Goal: Task Accomplishment & Management: Manage account settings

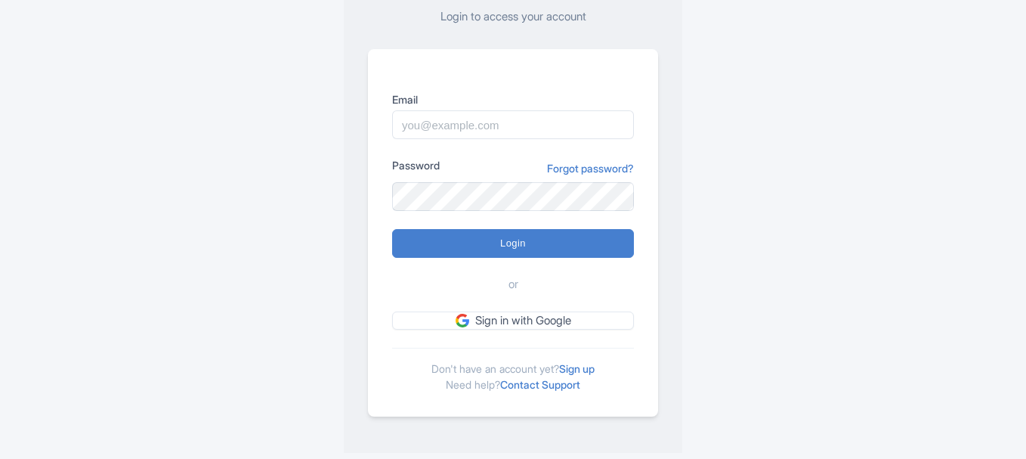
click at [573, 370] on link "Sign up" at bounding box center [577, 368] width 36 height 13
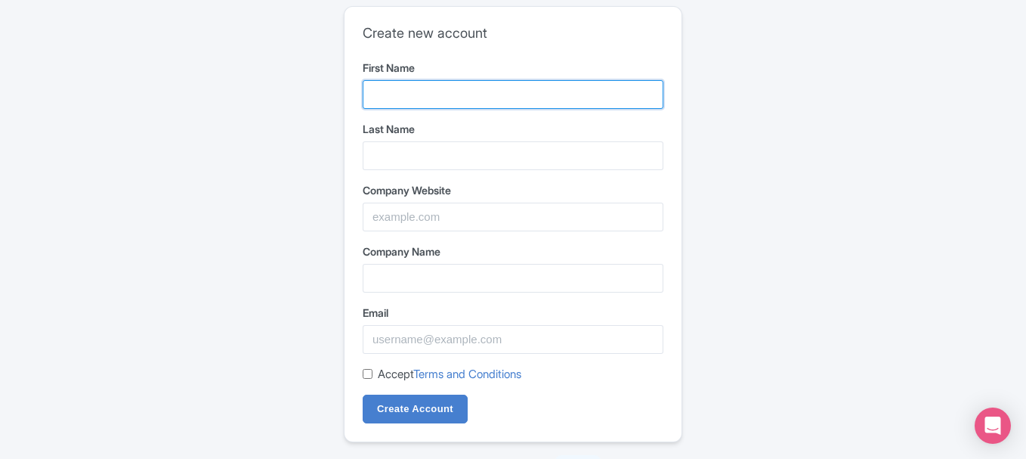
click at [430, 100] on input "First Name" at bounding box center [513, 94] width 301 height 29
type input "LitGamez"
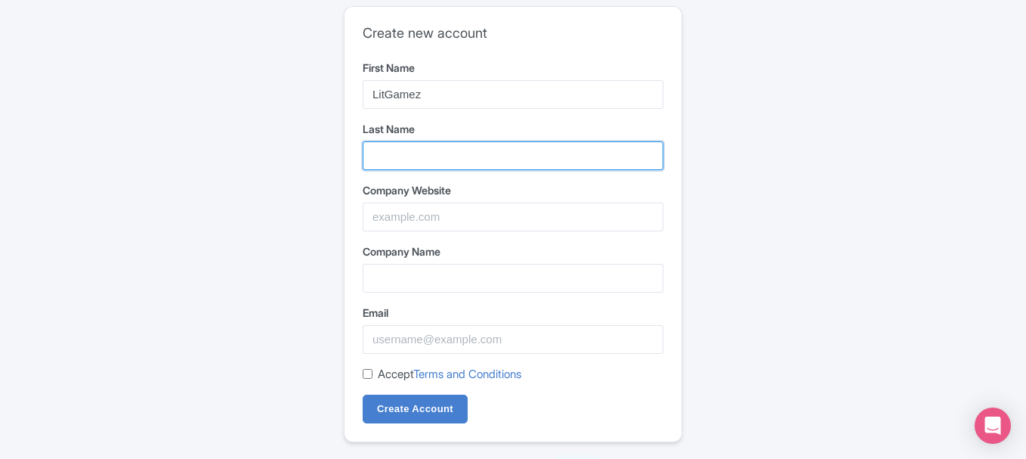
type input "Online Free Games"
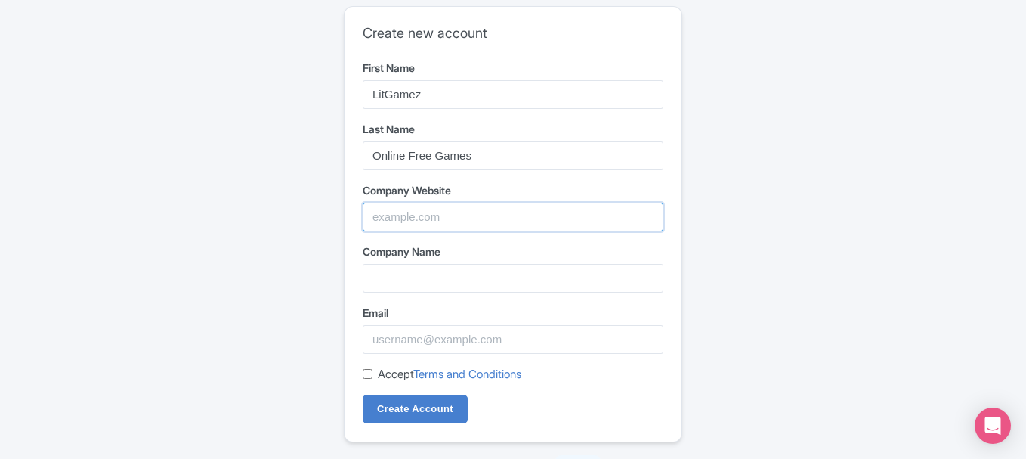
type input "LitGamez"
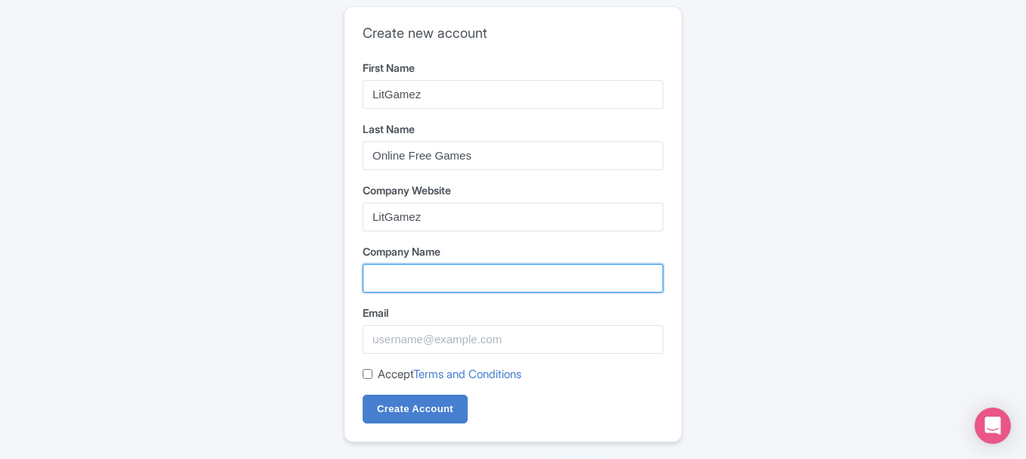
type input "LitGamez"
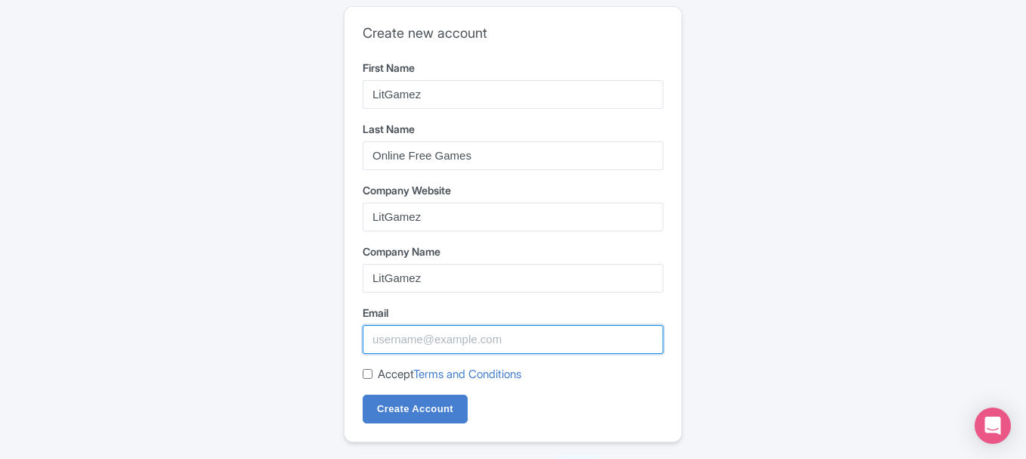
type input "[DOMAIN_NAME][EMAIL_ADDRESS][DOMAIN_NAME]"
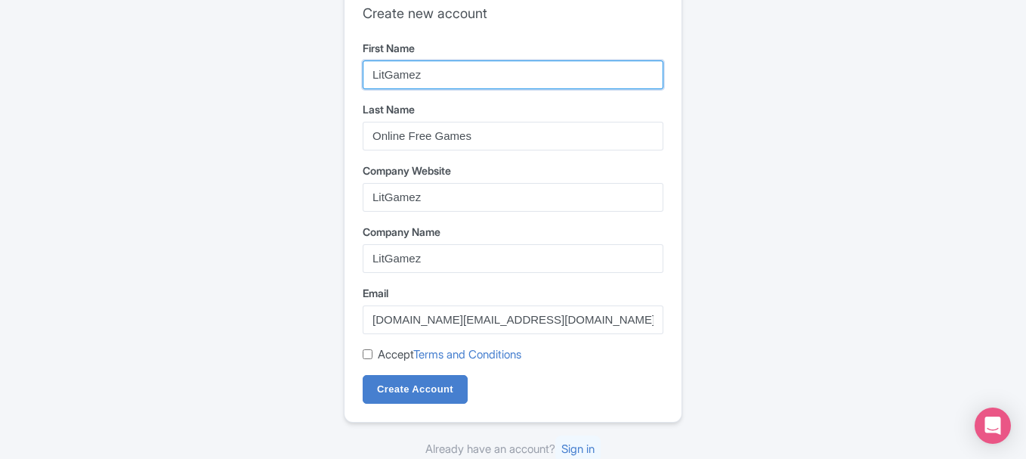
scroll to position [25, 0]
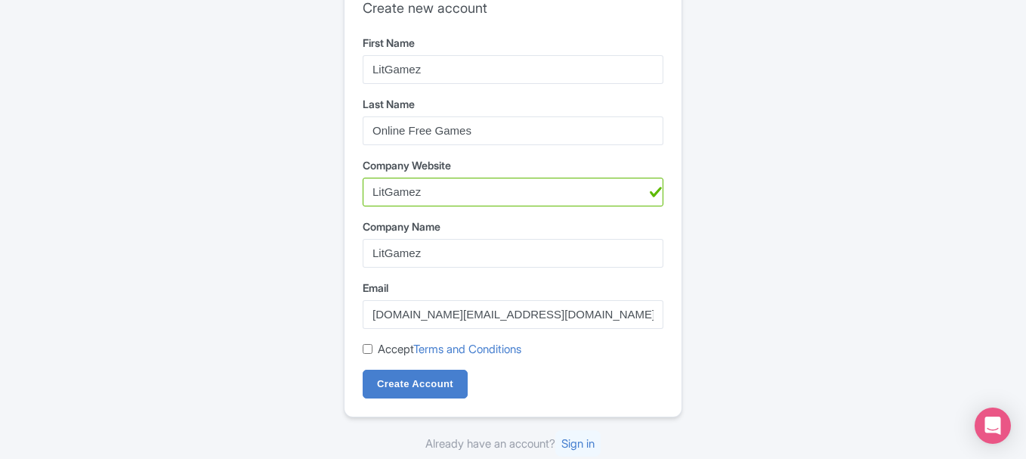
click at [386, 348] on label "Accept Terms and Conditions" at bounding box center [450, 349] width 144 height 17
click at [373, 348] on input "Accept Terms and Conditions" at bounding box center [368, 349] width 10 height 10
checkbox input "true"
click at [400, 379] on input "Create Account" at bounding box center [415, 383] width 105 height 29
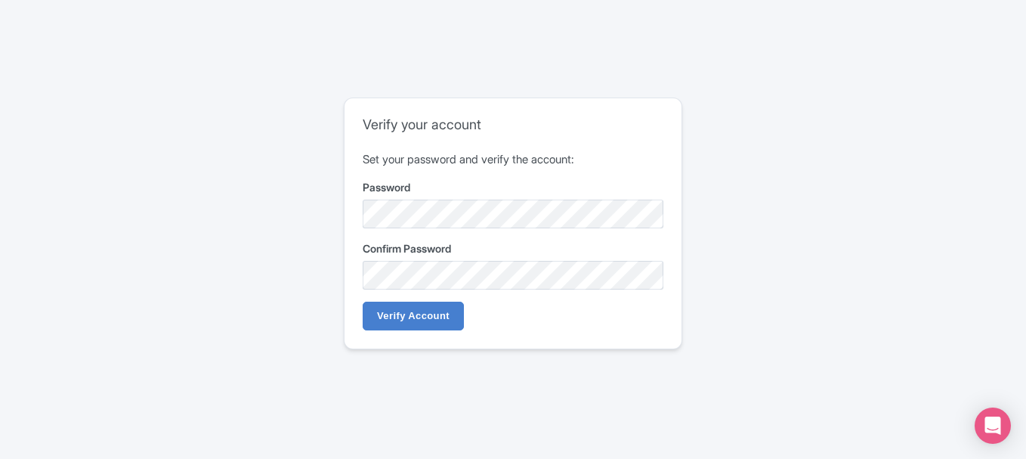
click at [437, 260] on div "Confirm Password" at bounding box center [513, 264] width 301 height 49
click at [416, 317] on input "Verify Account" at bounding box center [413, 315] width 101 height 29
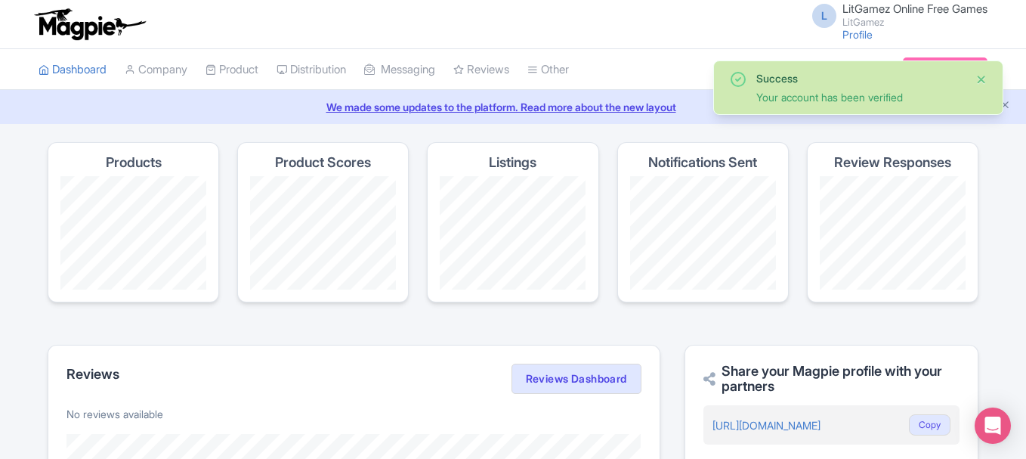
click at [983, 79] on button "Close" at bounding box center [981, 79] width 12 height 18
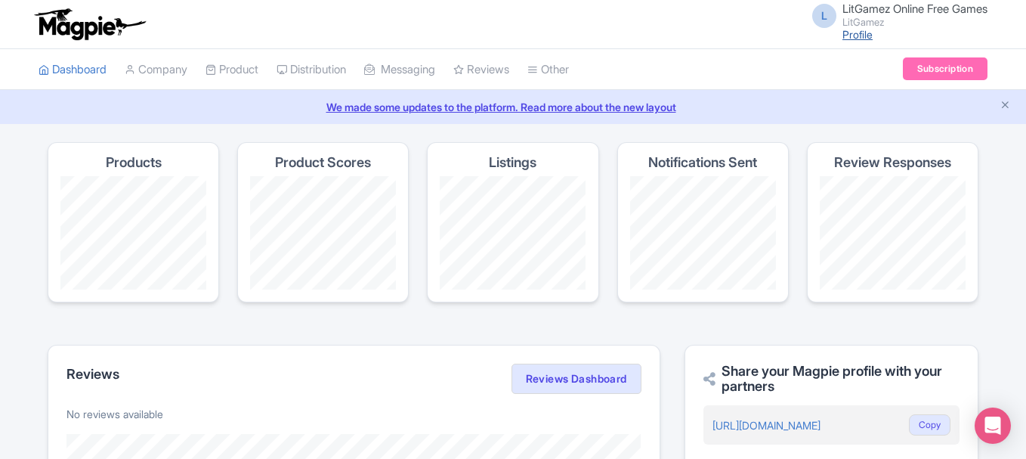
click at [852, 35] on link "Profile" at bounding box center [857, 34] width 30 height 13
click at [1006, 104] on icon "Close announcement" at bounding box center [1005, 104] width 11 height 11
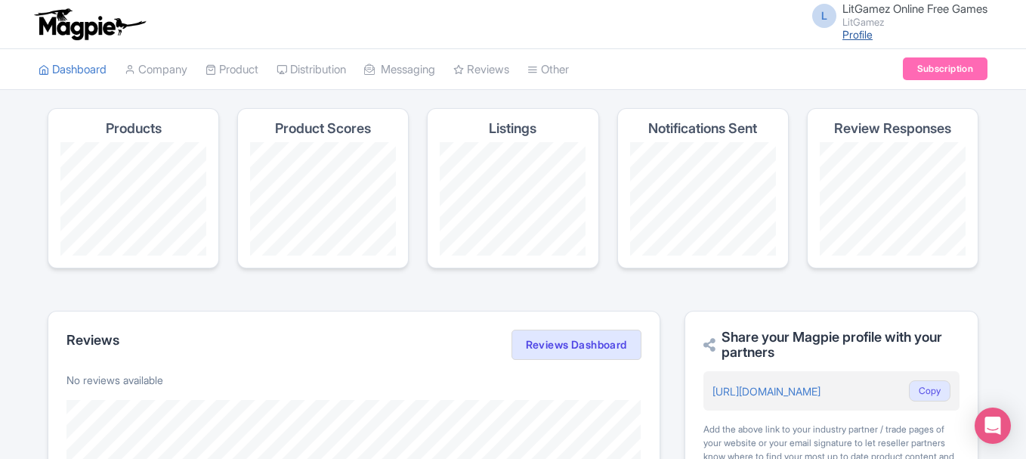
click at [855, 36] on link "Profile" at bounding box center [857, 34] width 30 height 13
click at [170, 70] on link "Company" at bounding box center [156, 70] width 63 height 42
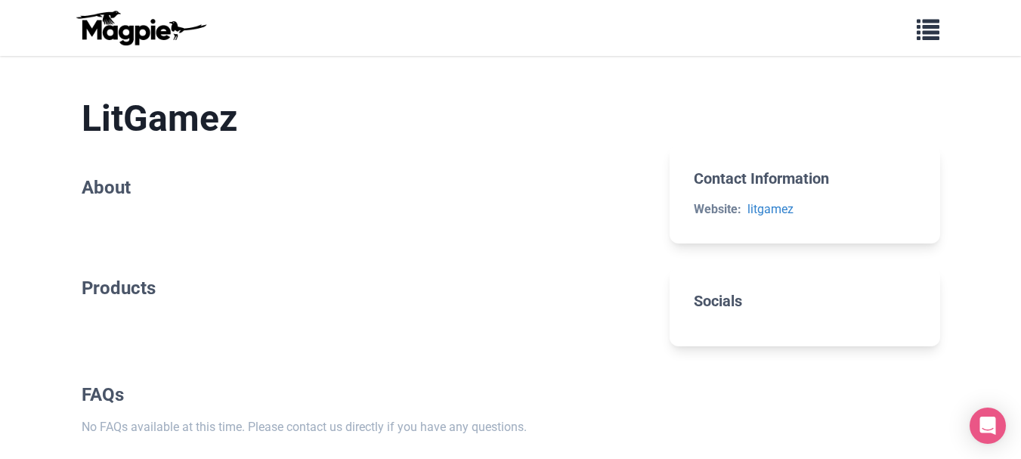
scroll to position [151, 0]
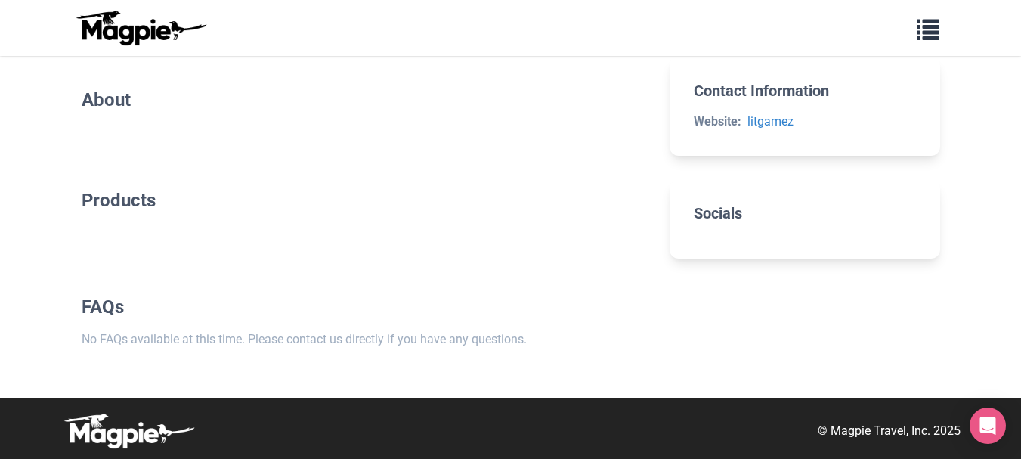
click at [137, 103] on h2 "About" at bounding box center [364, 100] width 564 height 22
click at [127, 100] on h2 "About" at bounding box center [364, 100] width 564 height 22
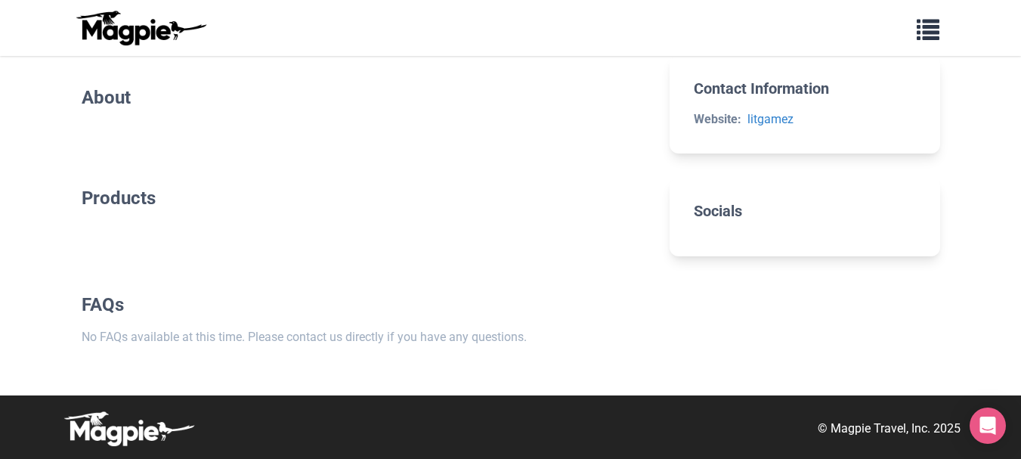
scroll to position [0, 0]
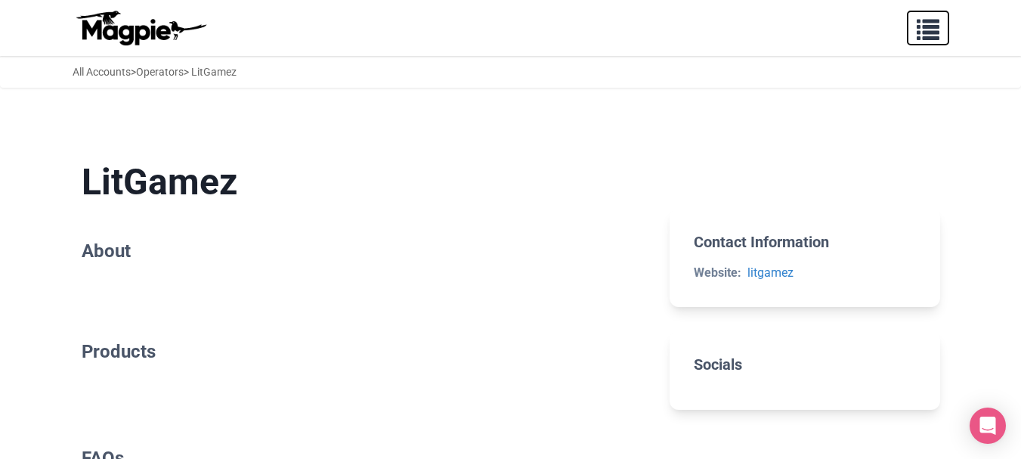
click at [928, 33] on span "button" at bounding box center [928, 26] width 23 height 23
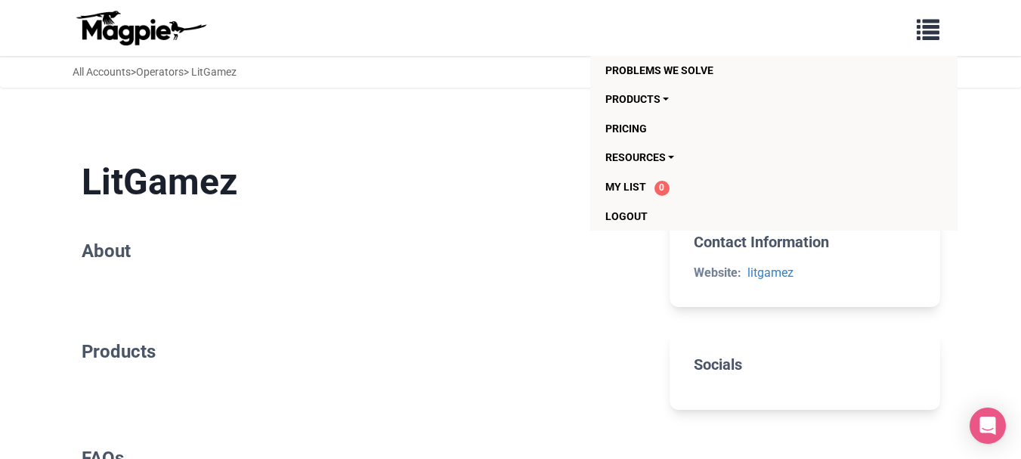
click at [489, 190] on h1 "LitGamez" at bounding box center [364, 182] width 564 height 44
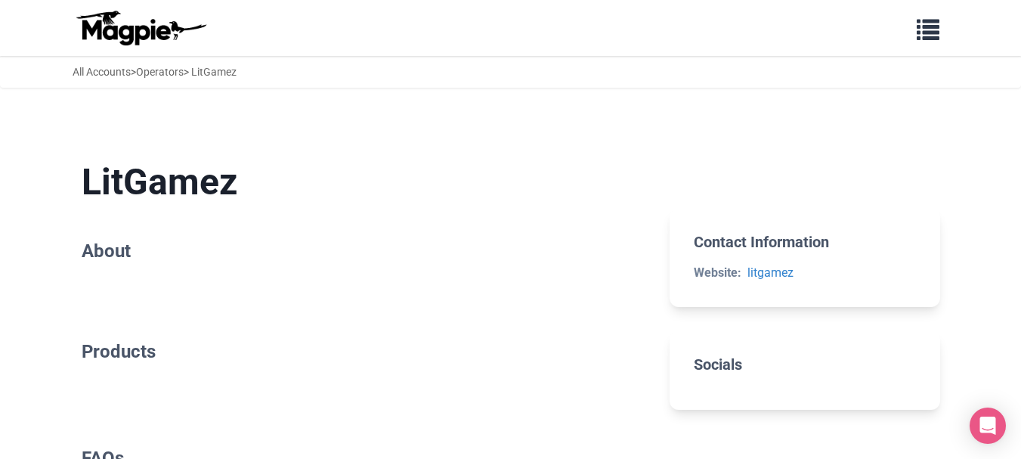
click at [787, 226] on section "Contact Information Website: litgamez" at bounding box center [804, 258] width 270 height 98
click at [784, 273] on link "litgamez" at bounding box center [770, 272] width 46 height 14
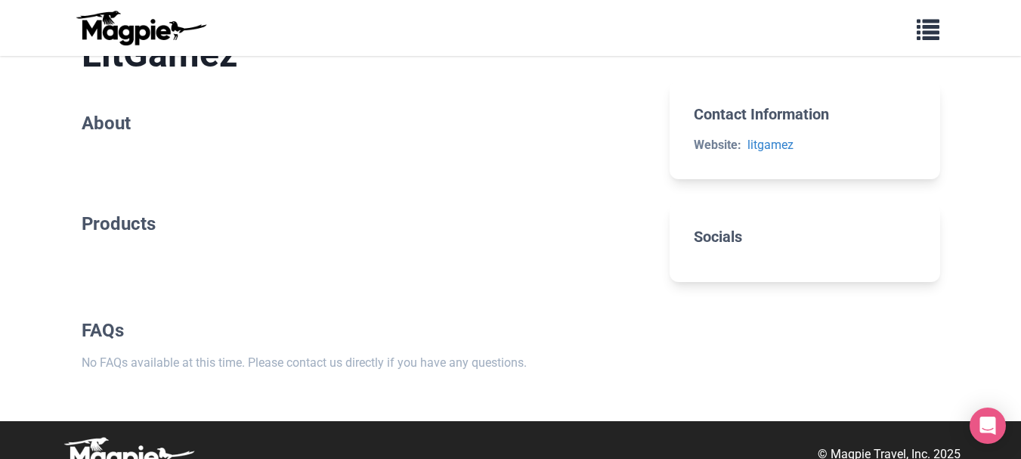
scroll to position [151, 0]
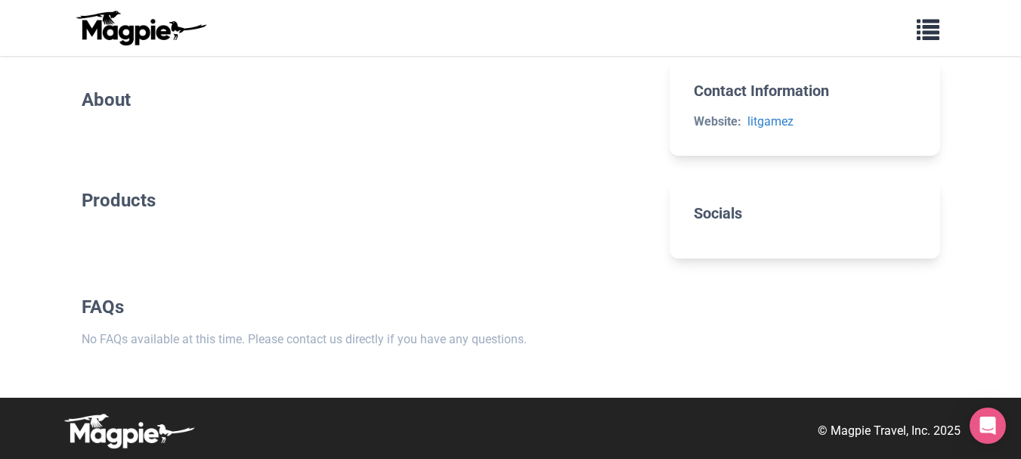
click at [147, 104] on h2 "About" at bounding box center [364, 100] width 564 height 22
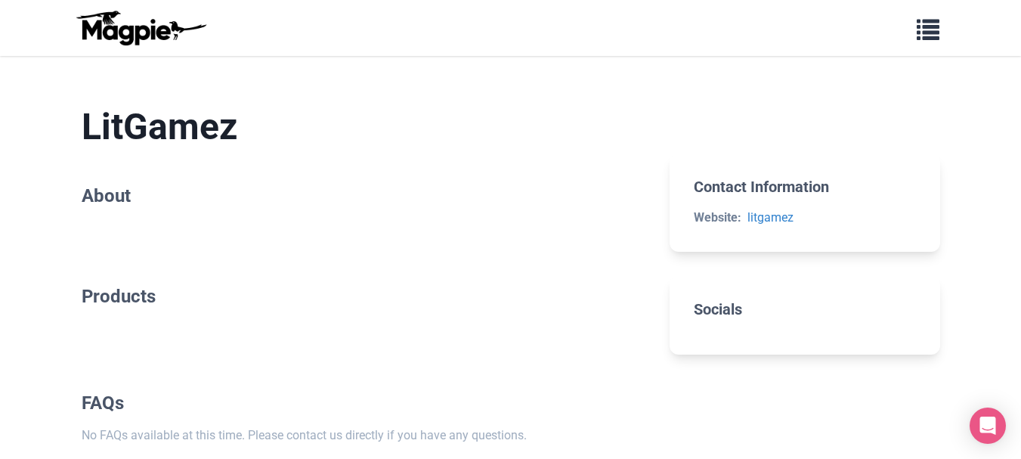
scroll to position [0, 0]
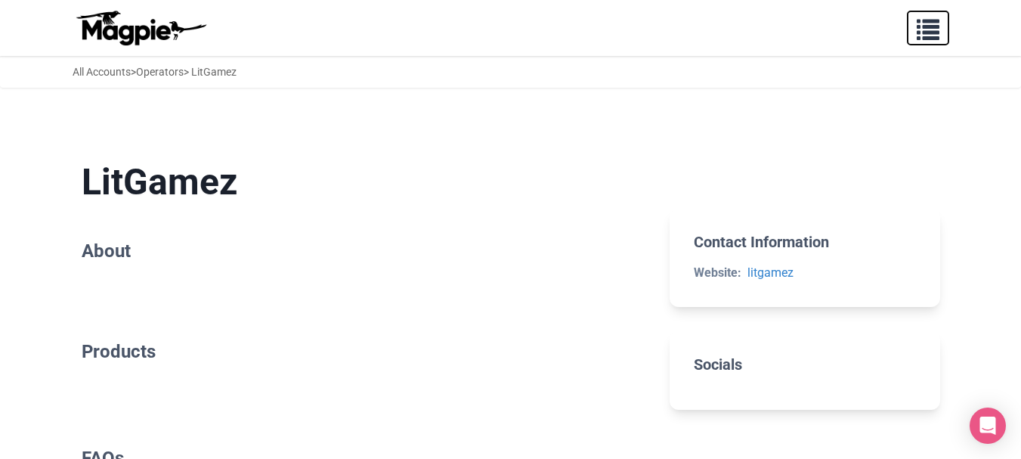
click at [920, 33] on span "button" at bounding box center [928, 26] width 23 height 23
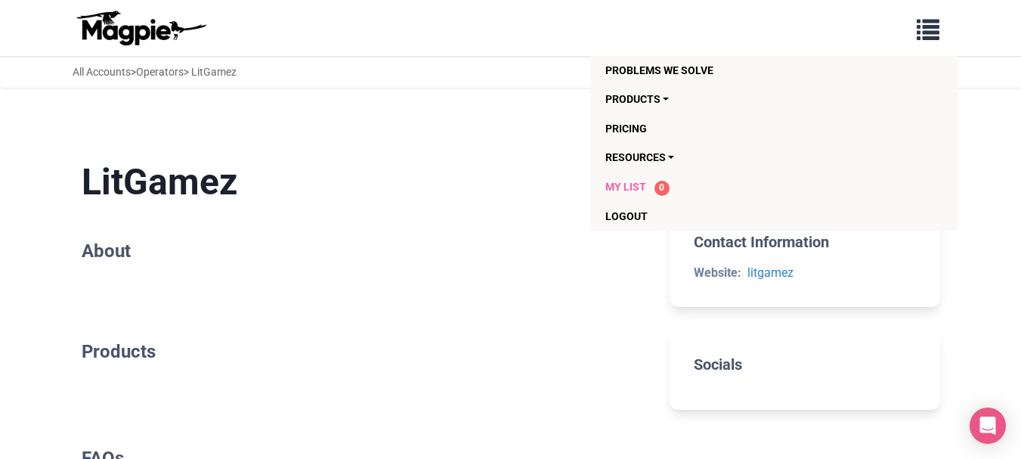
click at [627, 182] on span "My List" at bounding box center [625, 187] width 41 height 12
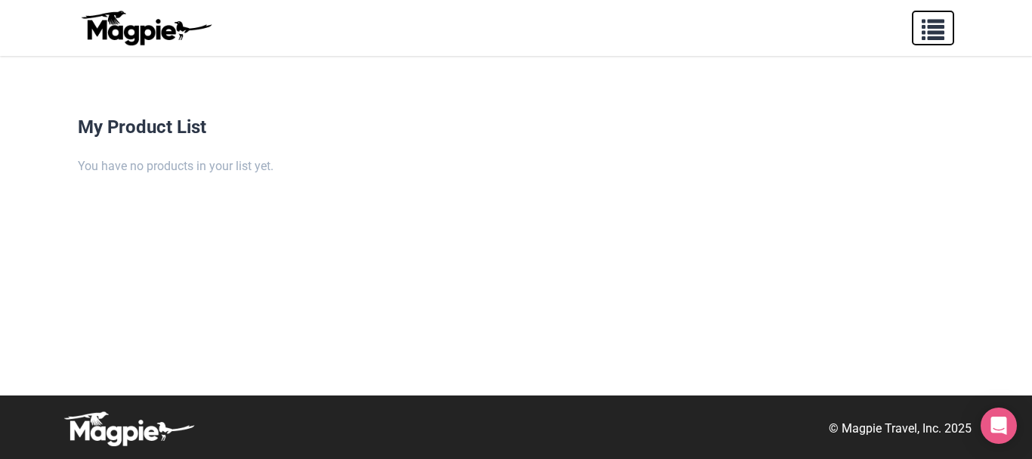
click at [938, 27] on span "button" at bounding box center [933, 26] width 23 height 23
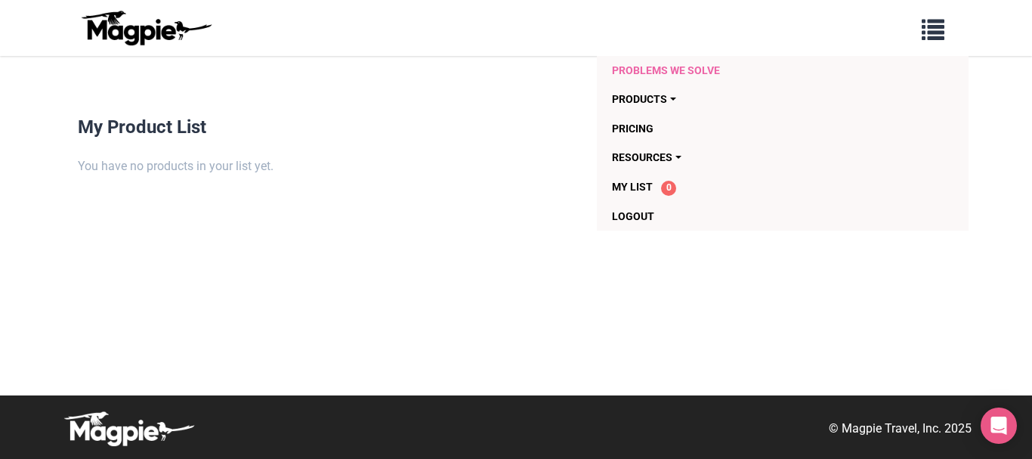
click at [669, 71] on link "Problems we solve" at bounding box center [752, 70] width 281 height 29
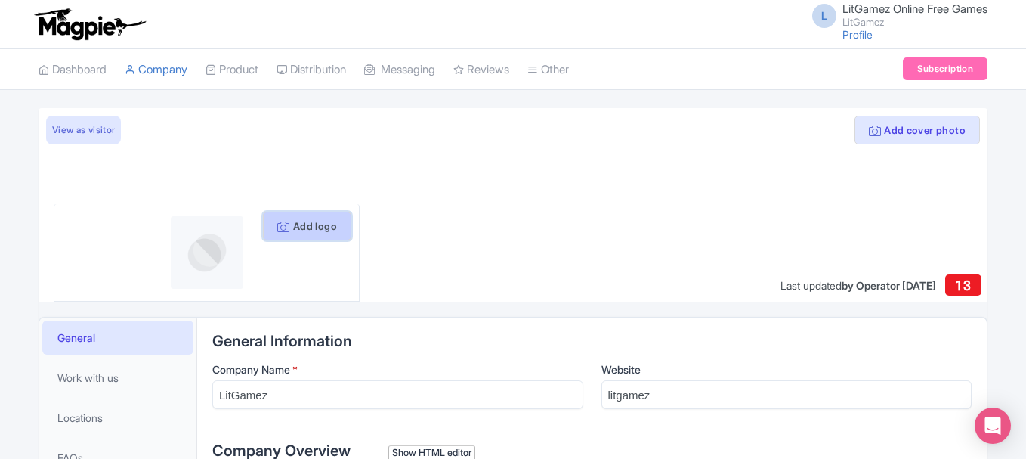
click at [305, 233] on button "Add logo" at bounding box center [307, 226] width 88 height 29
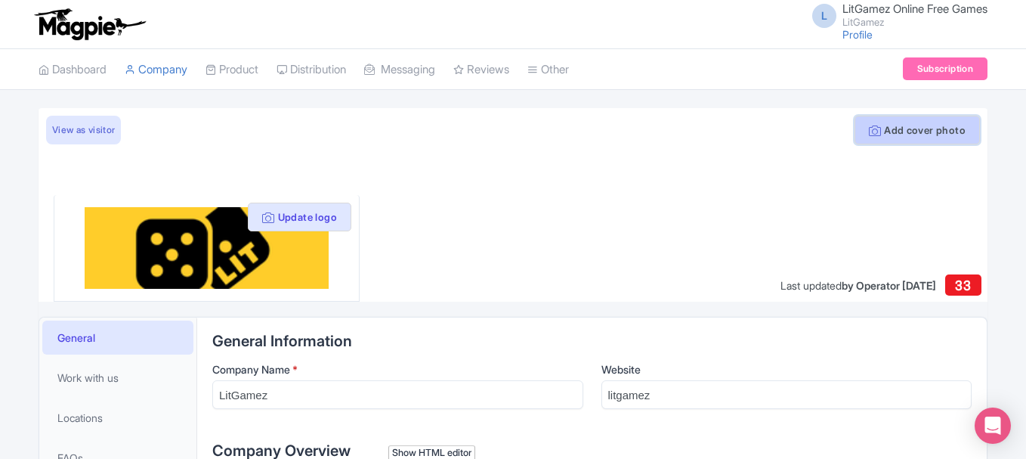
click at [903, 137] on button "Add cover photo" at bounding box center [917, 130] width 125 height 29
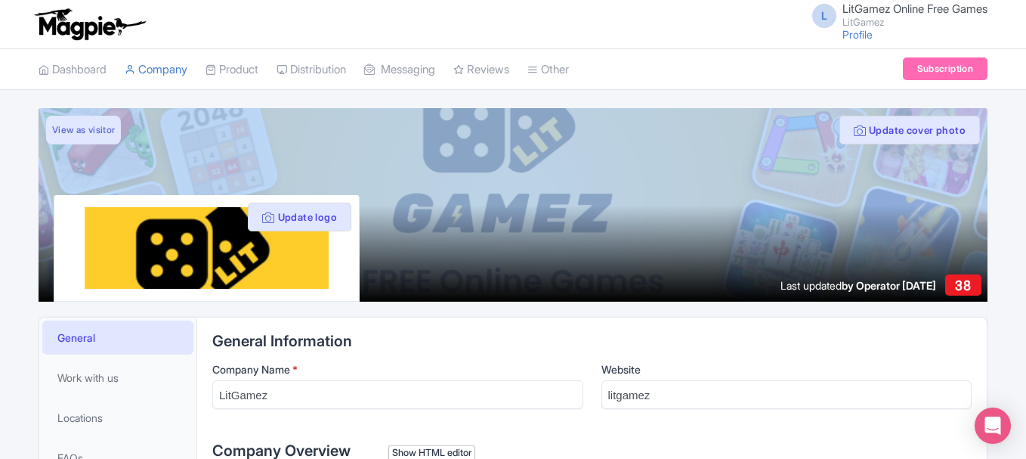
drag, startPoint x: 641, startPoint y: 104, endPoint x: 611, endPoint y: 214, distance: 114.4
click at [619, 198] on div at bounding box center [513, 204] width 949 height 193
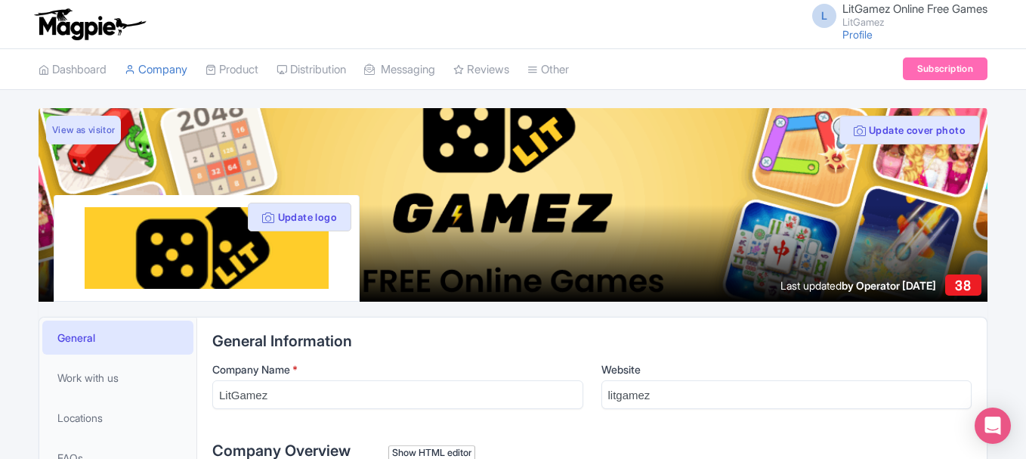
drag, startPoint x: 569, startPoint y: 186, endPoint x: 445, endPoint y: 225, distance: 130.0
click at [450, 244] on div at bounding box center [513, 204] width 949 height 193
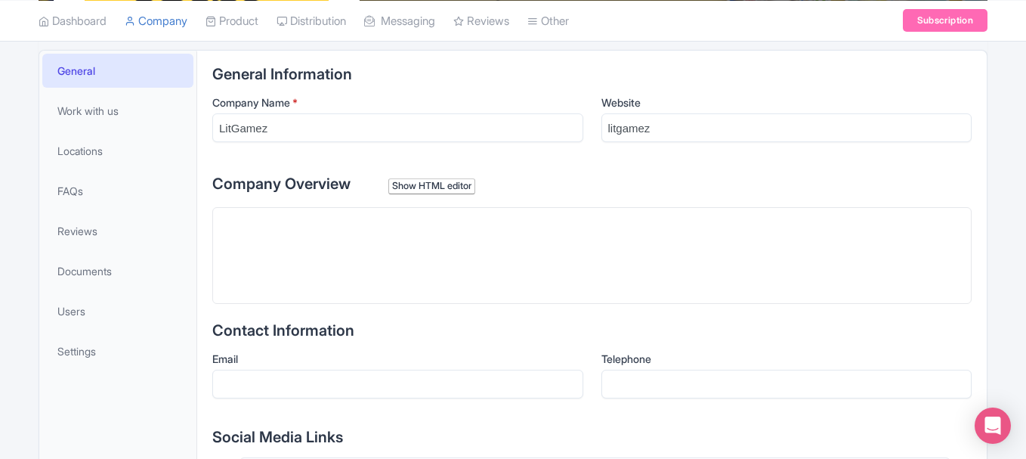
scroll to position [302, 0]
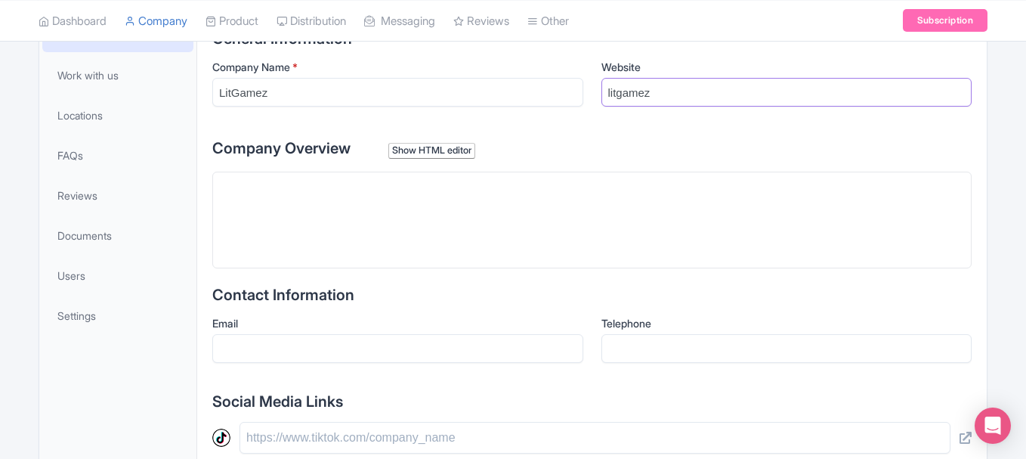
drag, startPoint x: 710, startPoint y: 102, endPoint x: 561, endPoint y: 111, distance: 149.1
click at [561, 111] on div "Company Name * LitGamez Website litgamez" at bounding box center [591, 89] width 759 height 60
paste input "https://litgamez.com/"
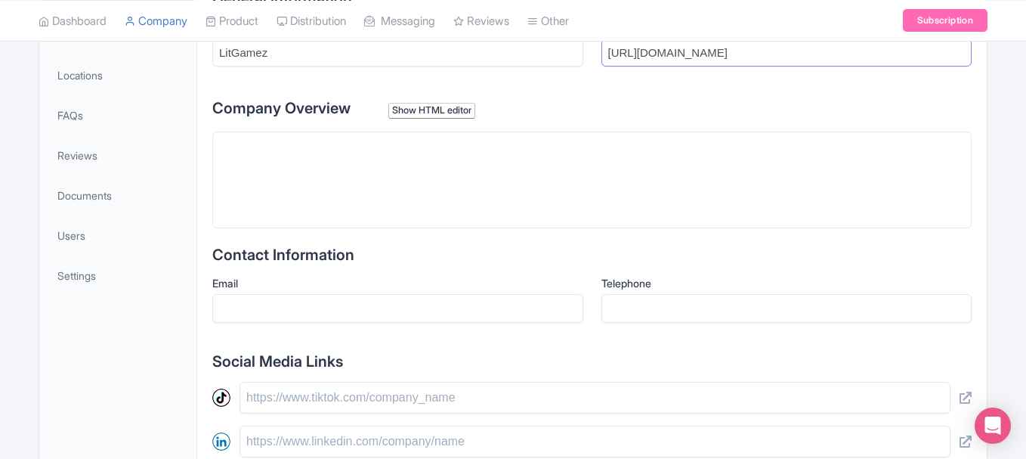
scroll to position [378, 0]
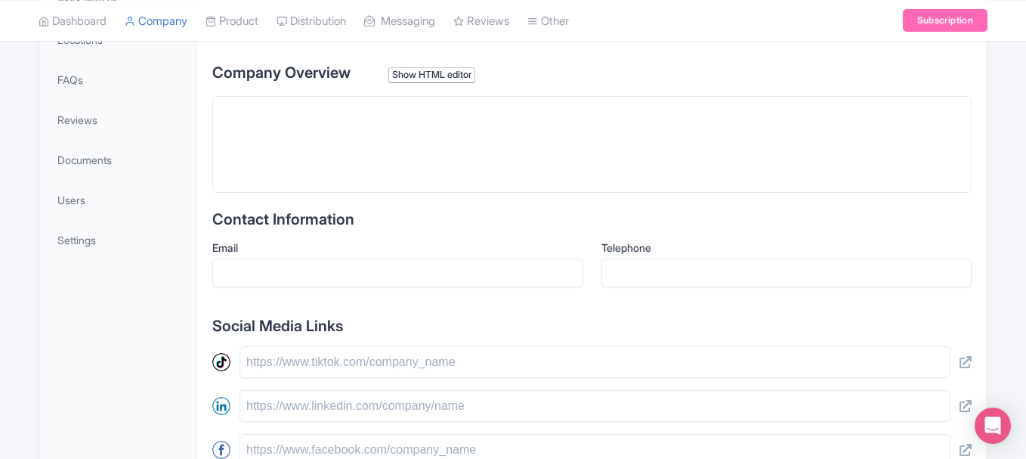
type input "https://litgamez.com/"
click at [349, 124] on trix-editor at bounding box center [591, 144] width 759 height 97
paste trix-editor "<div>At LitGamez, you have instant access to hundreds of online games for free—…"
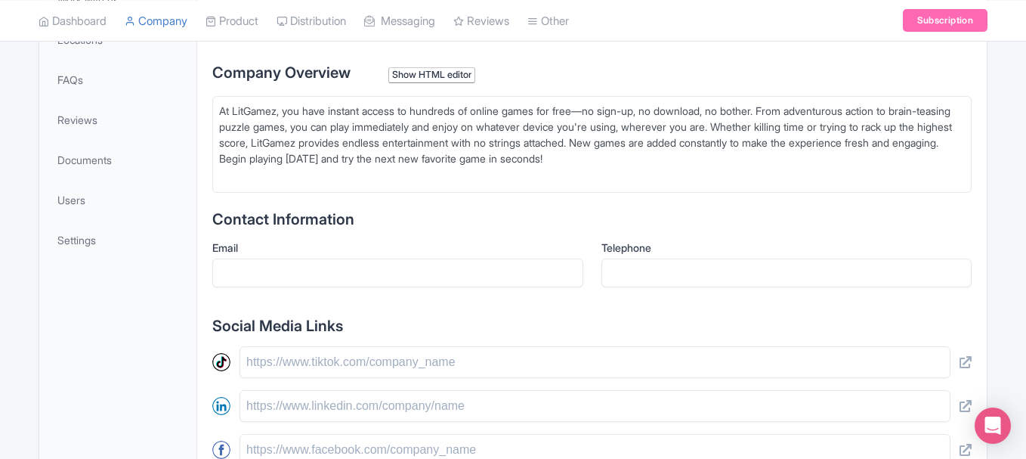
type trix-editor "<div>At LitGamez, you have instant access to hundreds of online games for free—…"
click at [329, 259] on input "Email" at bounding box center [397, 272] width 371 height 29
type input "[DOMAIN_NAME][EMAIL_ADDRESS][DOMAIN_NAME]"
type input "09687897473"
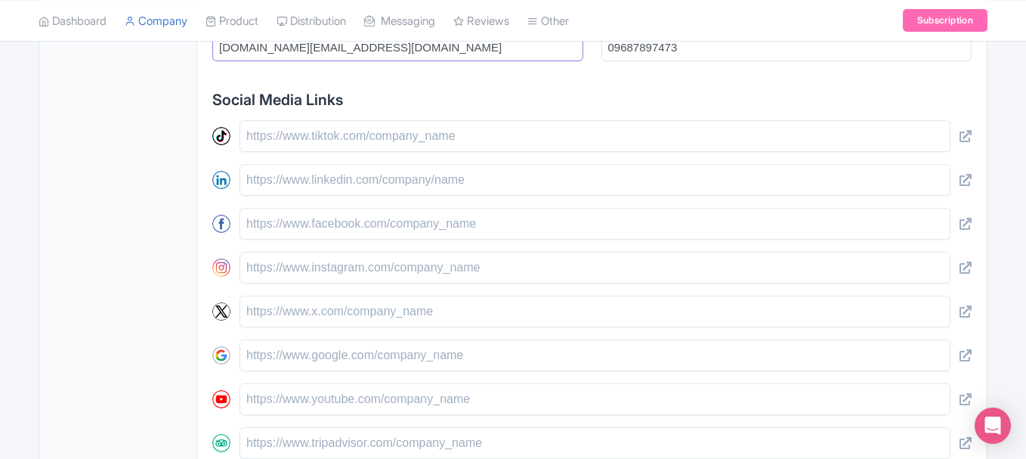
scroll to position [604, 0]
click at [323, 224] on input "text" at bounding box center [595, 223] width 711 height 32
paste input "https://www.facebook.com/litgamez.fb/"
type input "https://www.facebook.com/litgamez.fb/"
click at [379, 264] on input "text" at bounding box center [595, 267] width 711 height 32
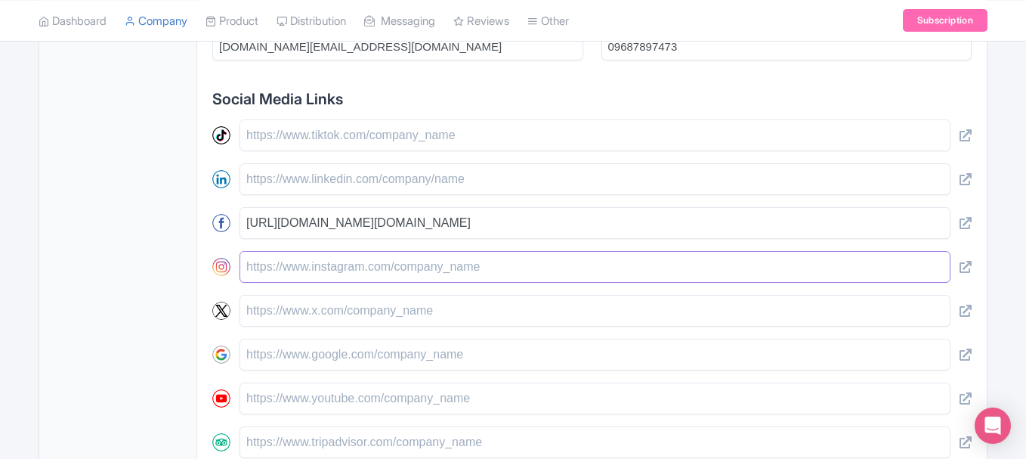
paste input "https://www.instagram.com/litgamez.official/"
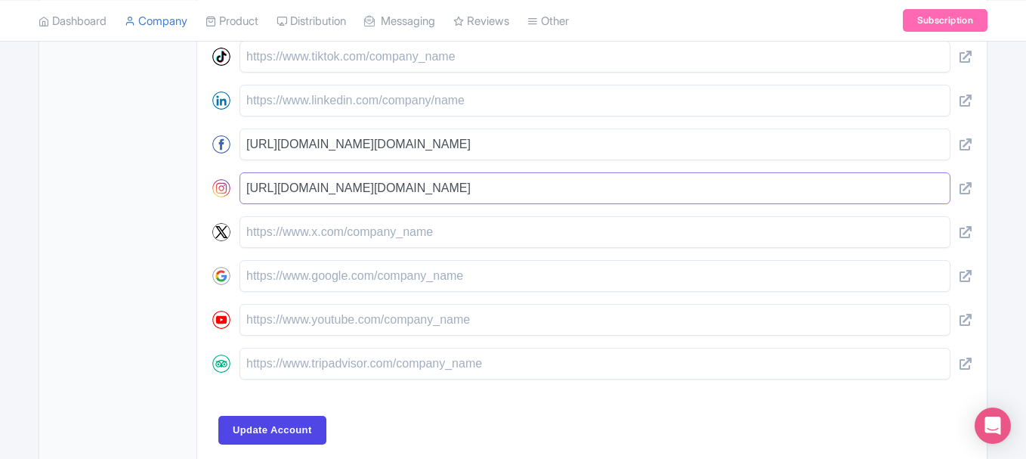
scroll to position [755, 0]
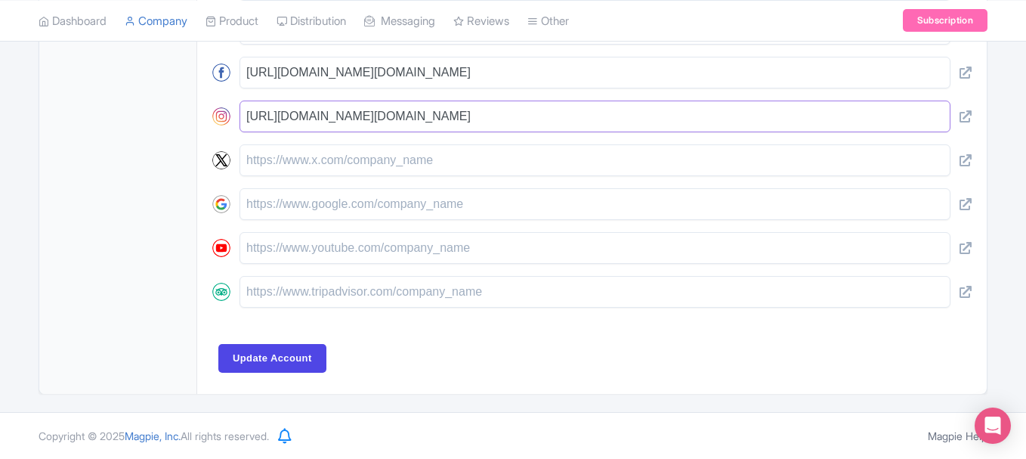
type input "https://www.instagram.com/litgamez.official/"
click at [385, 166] on input "text" at bounding box center [595, 160] width 711 height 32
paste input "https://x.com/LitGamez"
type input "https://x.com/LitGamez"
click at [342, 252] on input "text" at bounding box center [595, 248] width 711 height 32
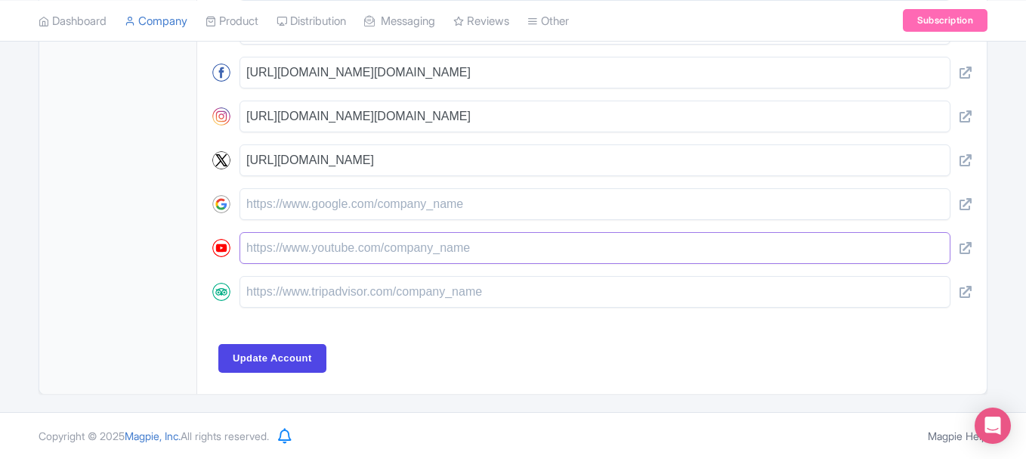
paste input "https://www.youtube.com/@LitGamez-official"
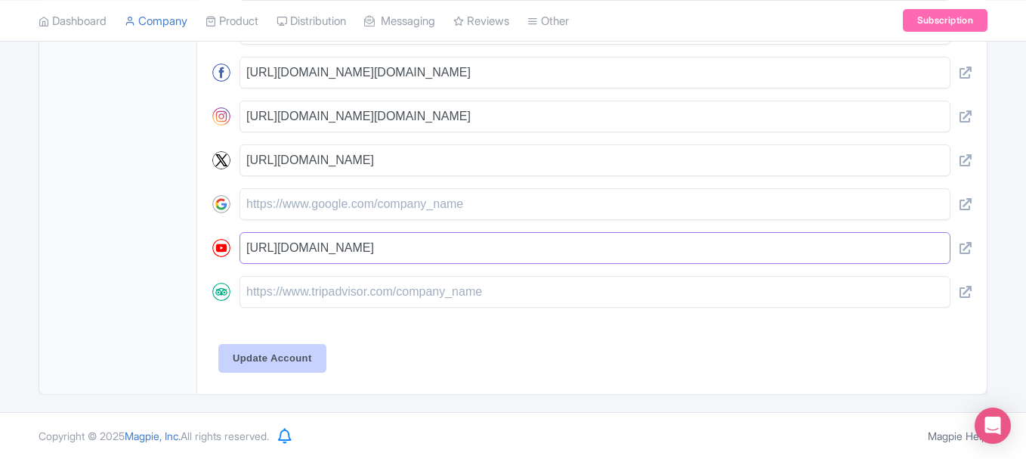
type input "https://www.youtube.com/@LitGamez-official"
click at [292, 346] on input "Update Account" at bounding box center [272, 358] width 108 height 29
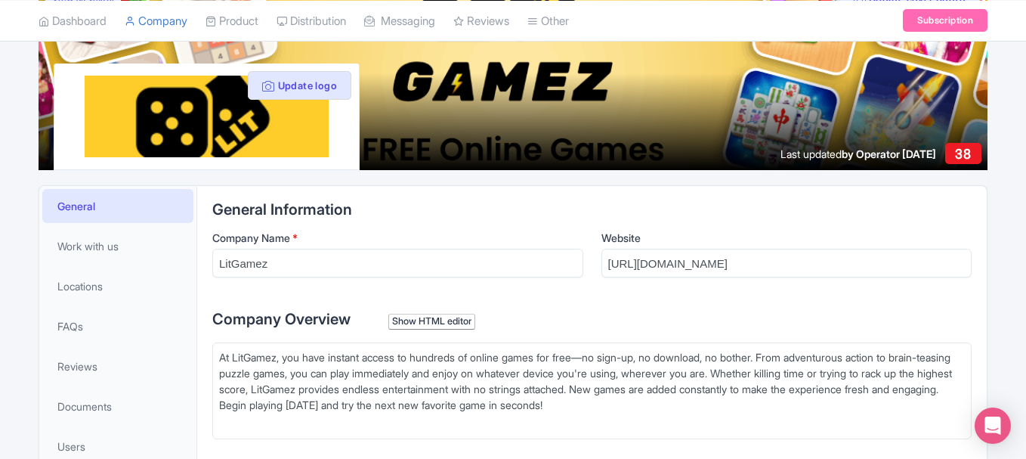
scroll to position [0, 0]
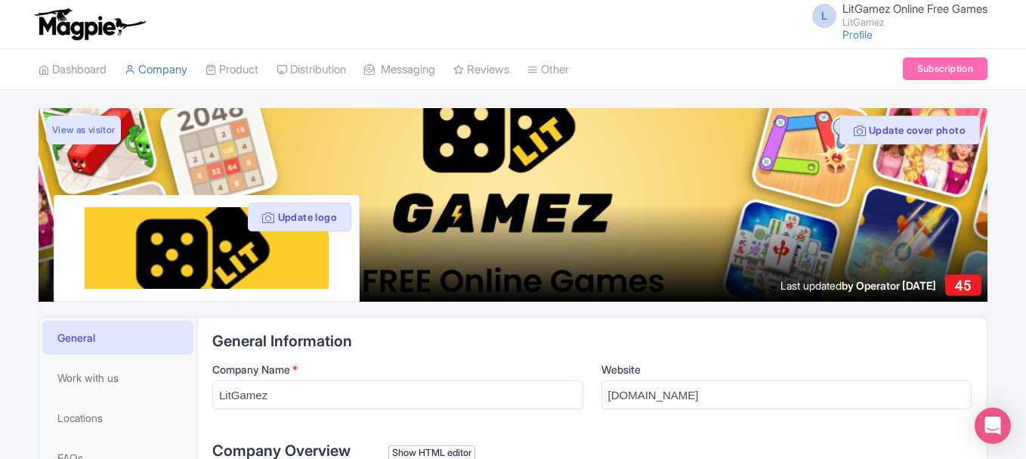
click at [852, 42] on div "L LitGamez Online Free Games LitGamez Profile Users Settings Sign out" at bounding box center [895, 24] width 184 height 42
click at [850, 38] on link "Profile" at bounding box center [857, 34] width 30 height 13
